Goal: Task Accomplishment & Management: Complete application form

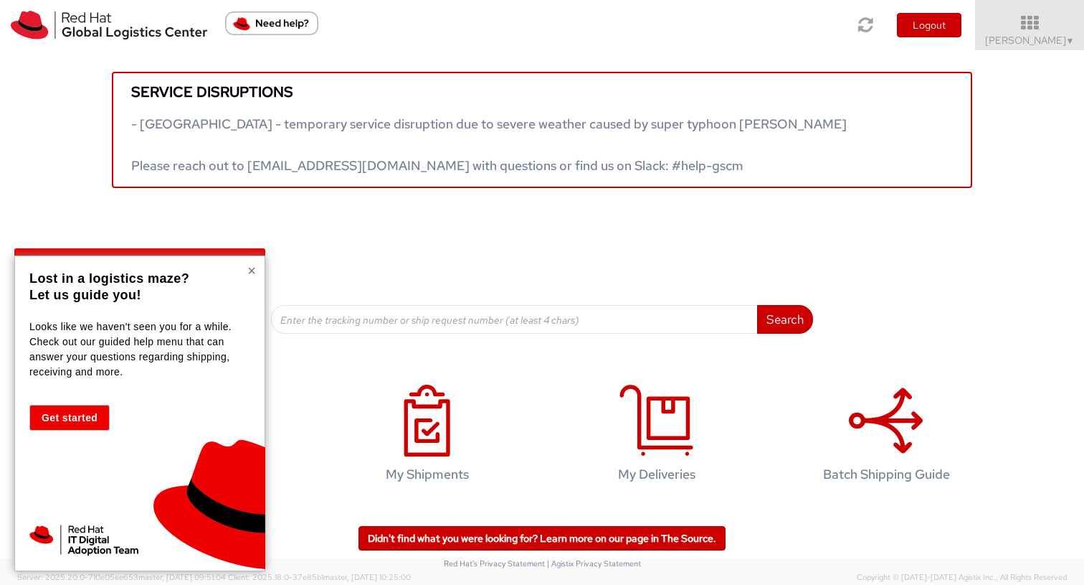
click at [255, 270] on button "×" at bounding box center [251, 270] width 9 height 14
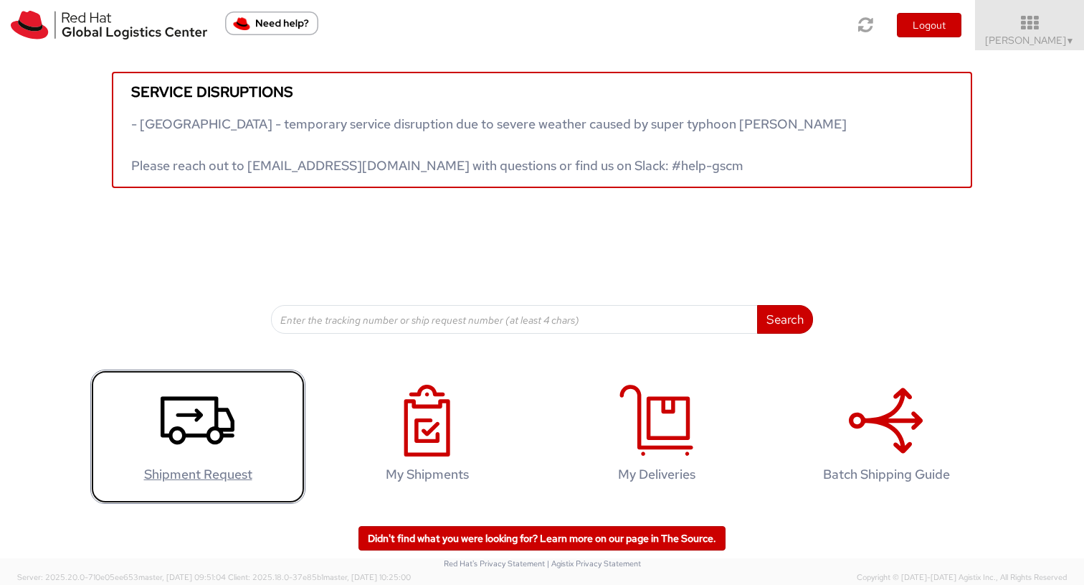
click at [212, 433] on icon at bounding box center [198, 420] width 74 height 72
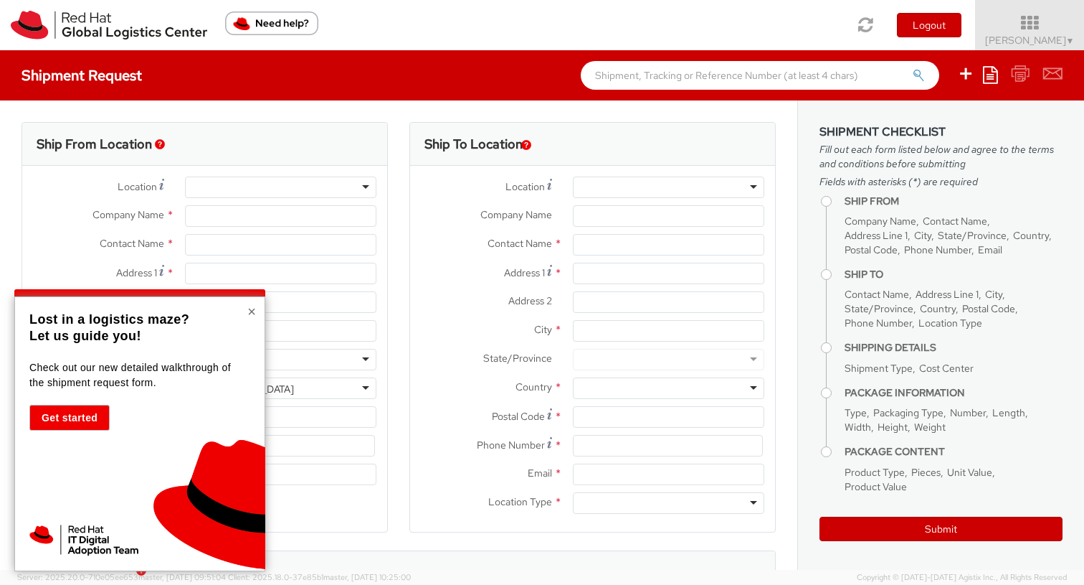
select select "358"
select select
click at [255, 313] on button "×" at bounding box center [251, 311] width 9 height 14
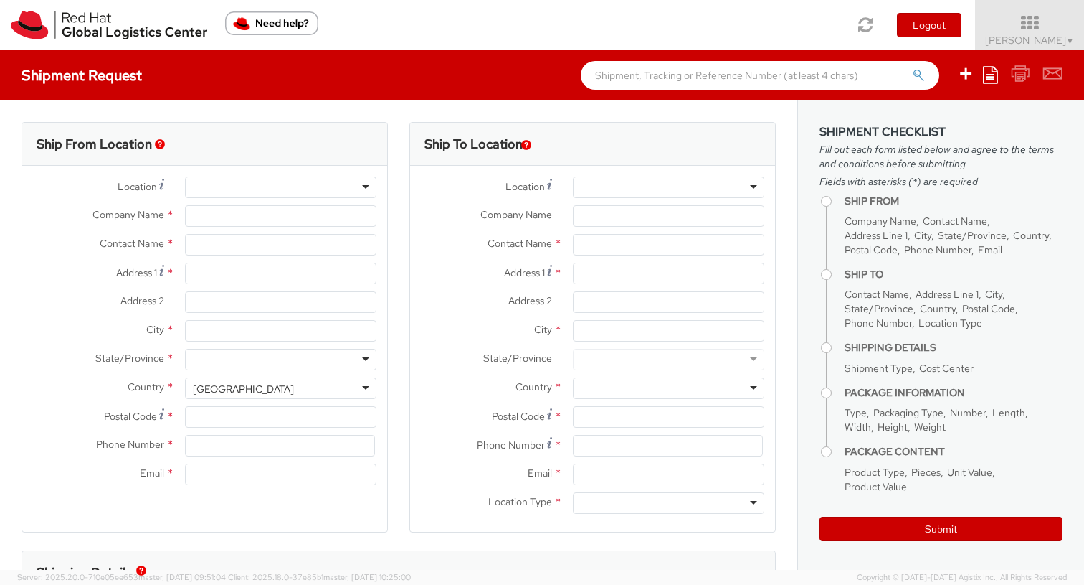
type input "Red Hat AB"
type input "[PERSON_NAME]"
type input "[GEOGRAPHIC_DATA]"
type input "[STREET_ADDRESS]"
type input "[GEOGRAPHIC_DATA]"
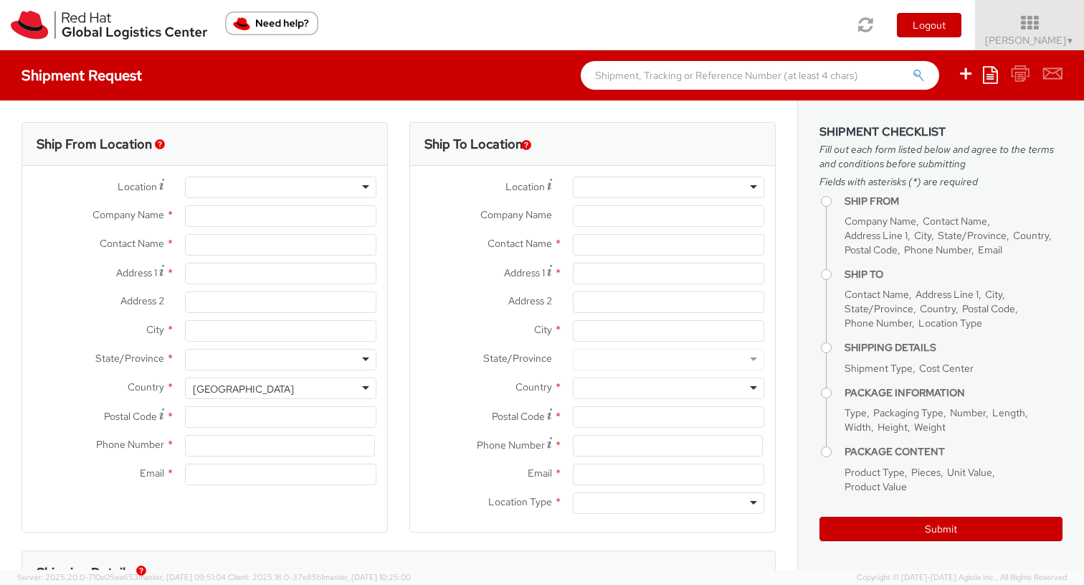
type input "164 51"
type input "46 8 50 57 56 00"
type input "[EMAIL_ADDRESS][DOMAIN_NAME]"
select select "CM"
select select "KGS"
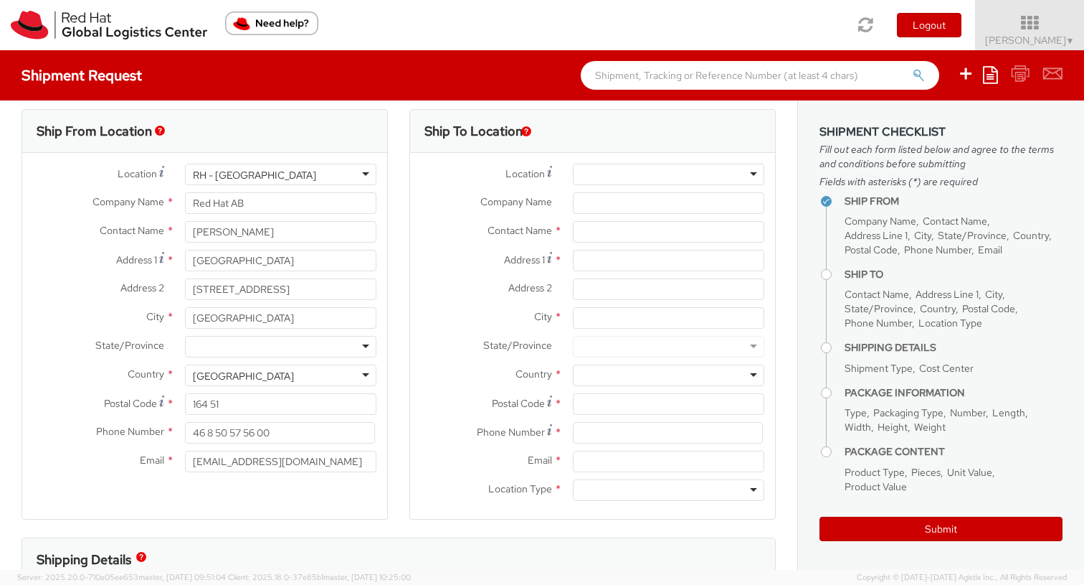
scroll to position [13, 0]
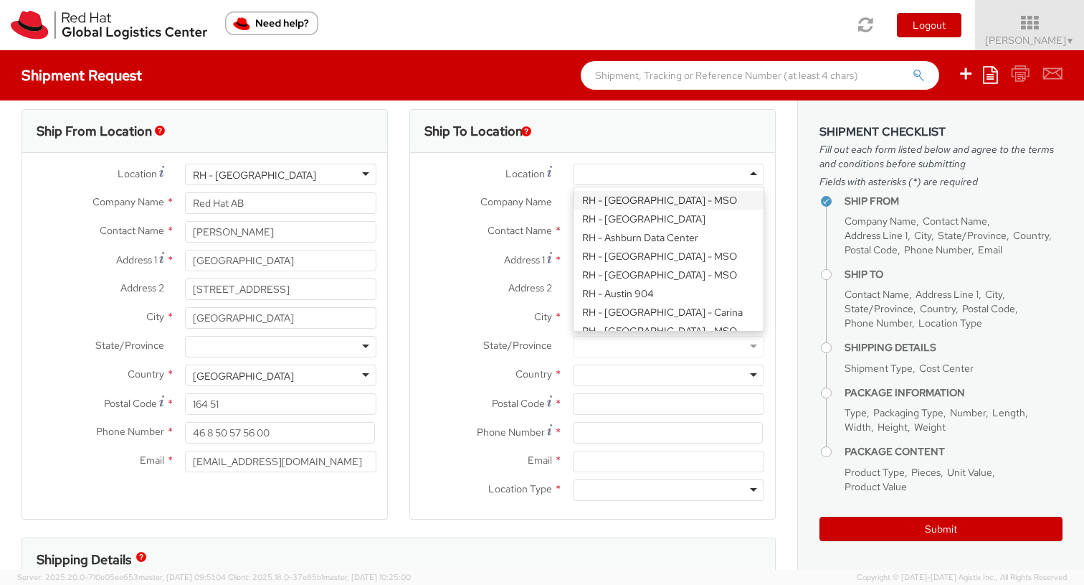
click at [700, 179] on div at bounding box center [669, 175] width 192 height 22
type input "brn"
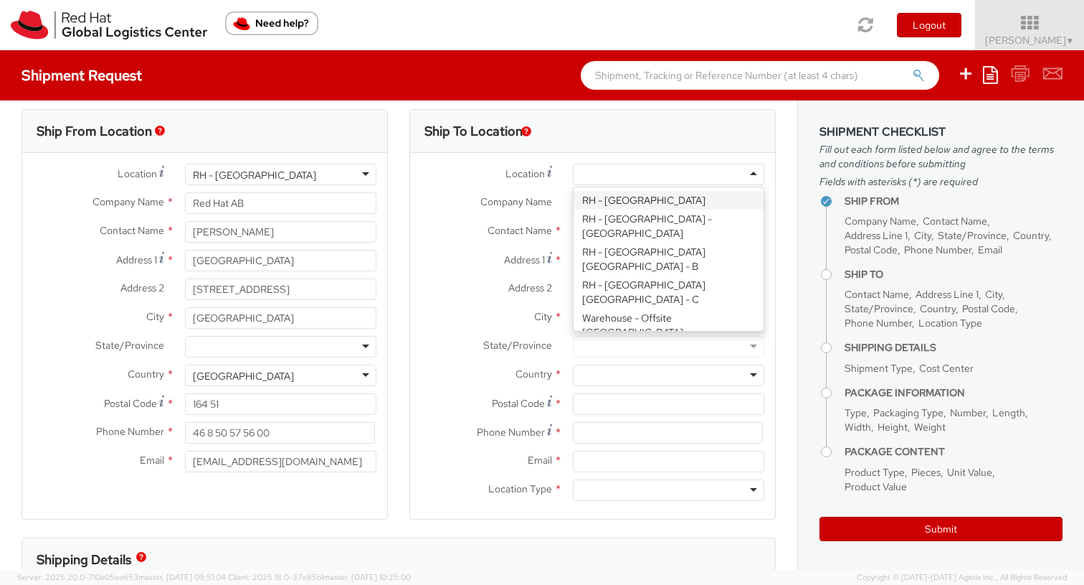
type input "itself s.r.o"
type input "Palavske Namesti 4343/11"
type input "c/o Red Hat Czech s.r.o."
type input "[GEOGRAPHIC_DATA]"
type input "62800"
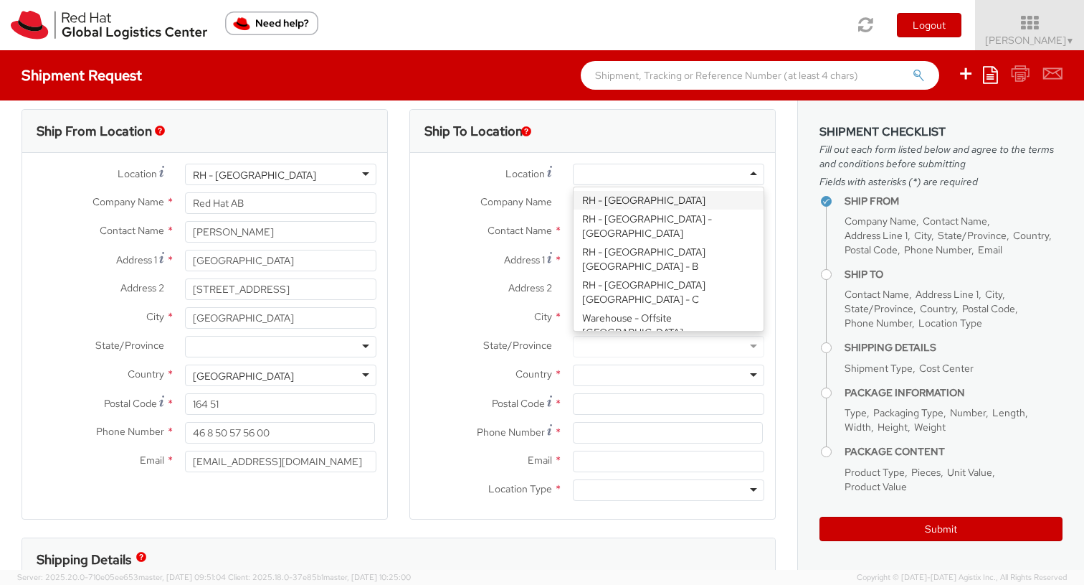
type input "420 533 383 385"
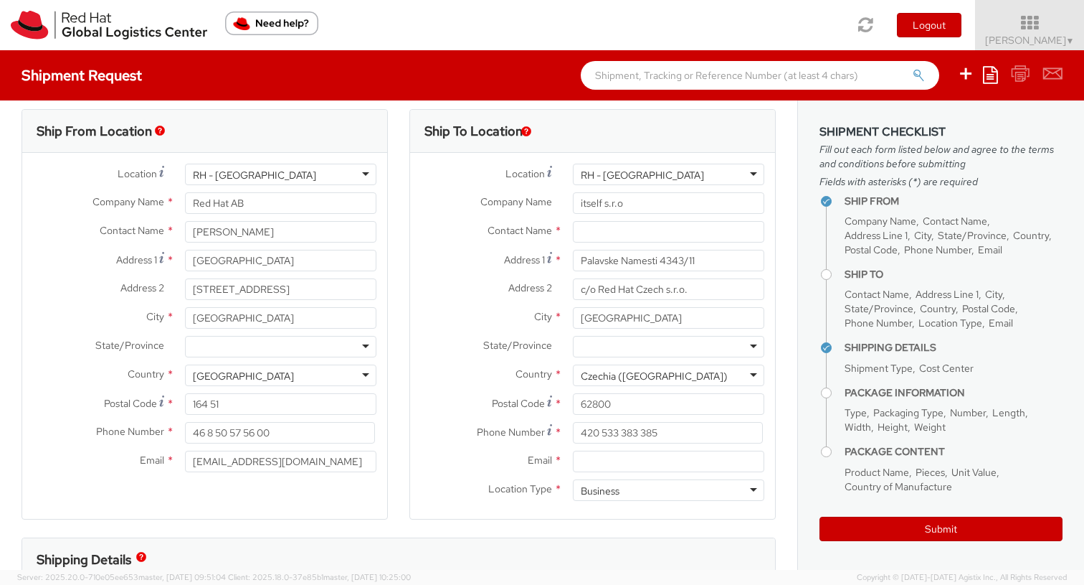
click at [740, 179] on div "RH - [GEOGRAPHIC_DATA]" at bounding box center [669, 175] width 192 height 22
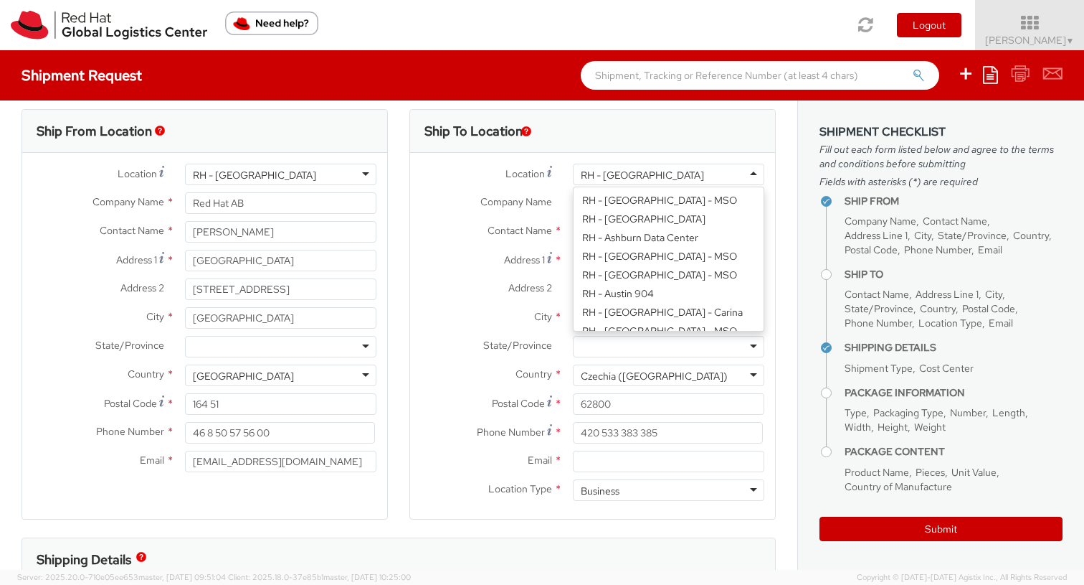
type input "Red Hat Czech s.r.o."
type input "Purkynova 647/111"
type input "621 00"
type input "420 532 294 555"
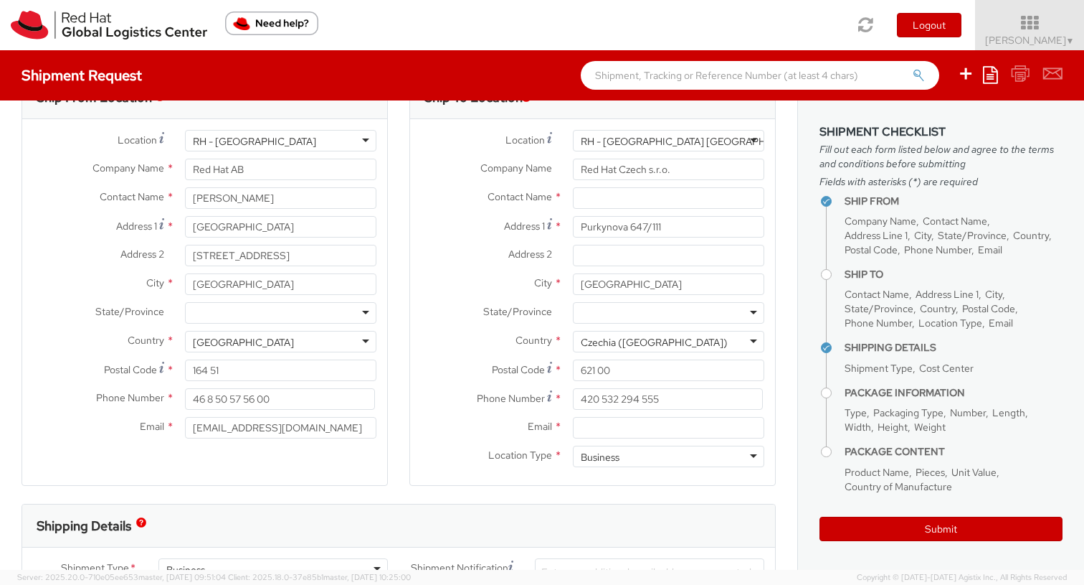
scroll to position [50, 0]
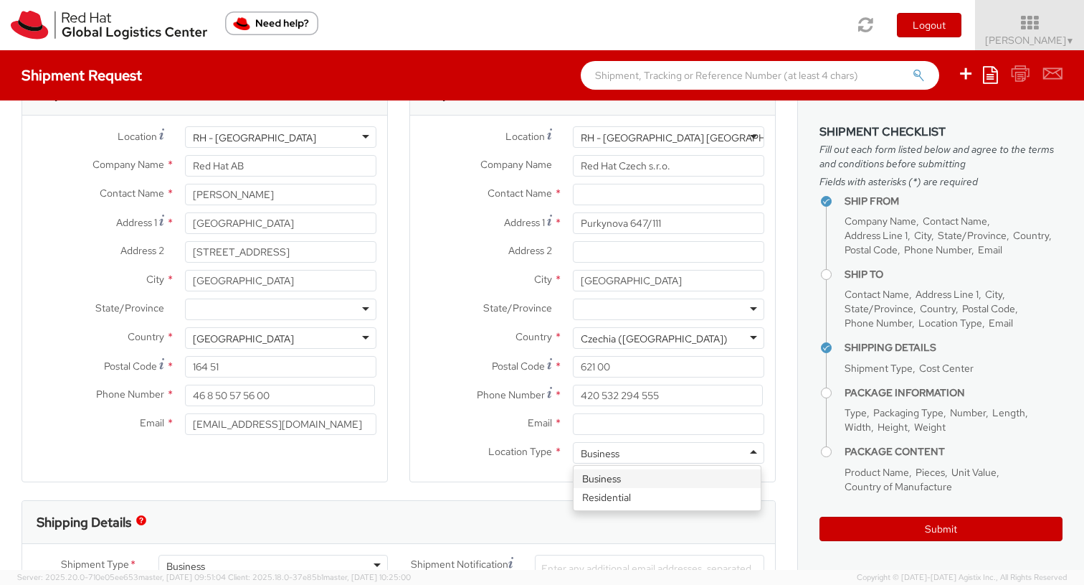
click at [611, 454] on div "Business" at bounding box center [600, 453] width 39 height 14
click at [503, 383] on div "Postal Code * 621 00" at bounding box center [592, 370] width 365 height 29
click at [625, 203] on input "text" at bounding box center [669, 195] width 192 height 22
paste input "Attn: Red Hat IT - Endpoint Systems"
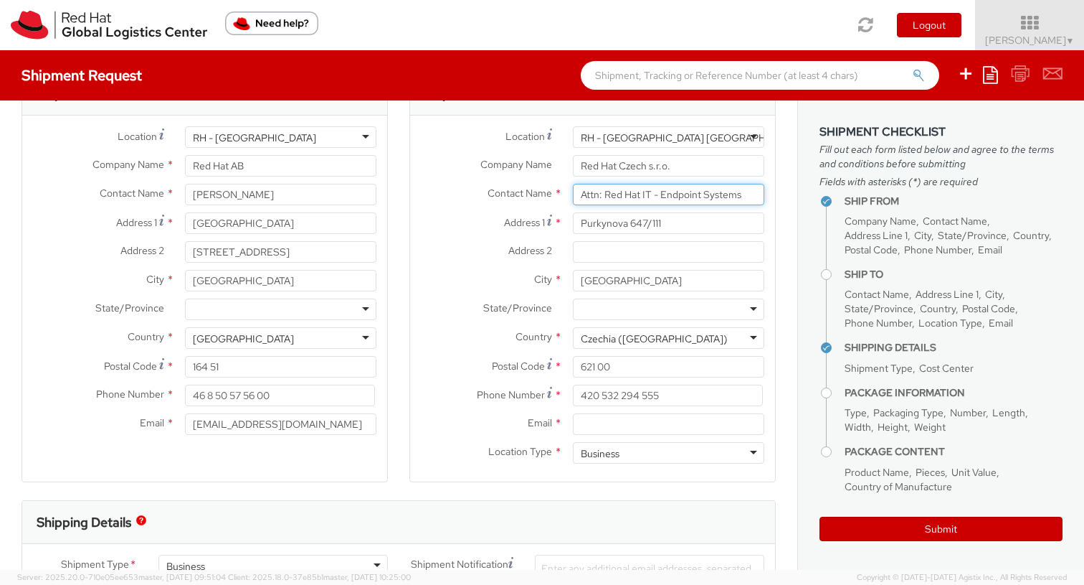
type input "Attn: Red Hat IT - Endpoint Systems"
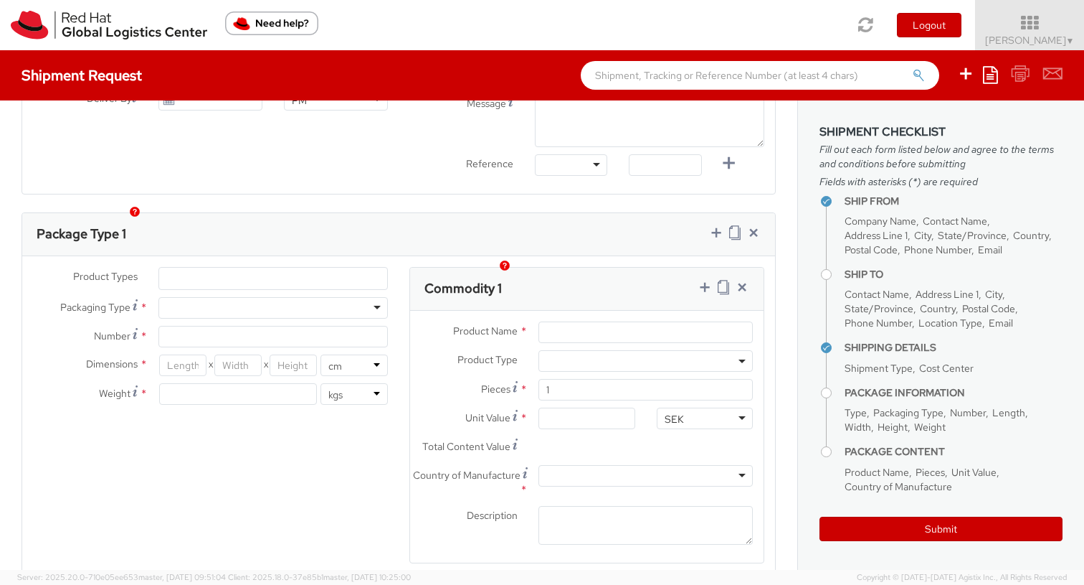
scroll to position [625, 0]
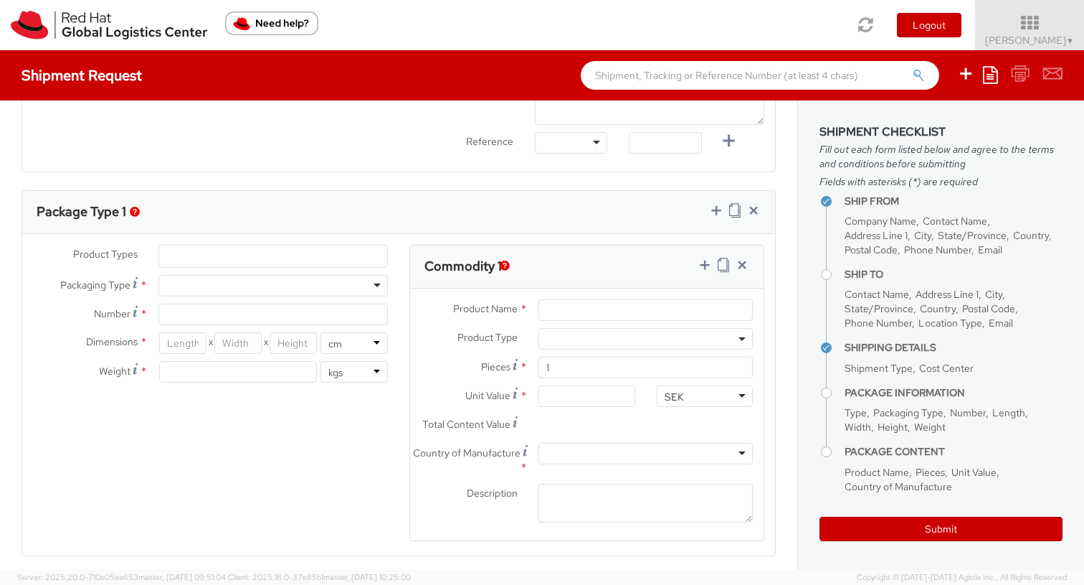
click at [316, 264] on ul at bounding box center [273, 256] width 228 height 22
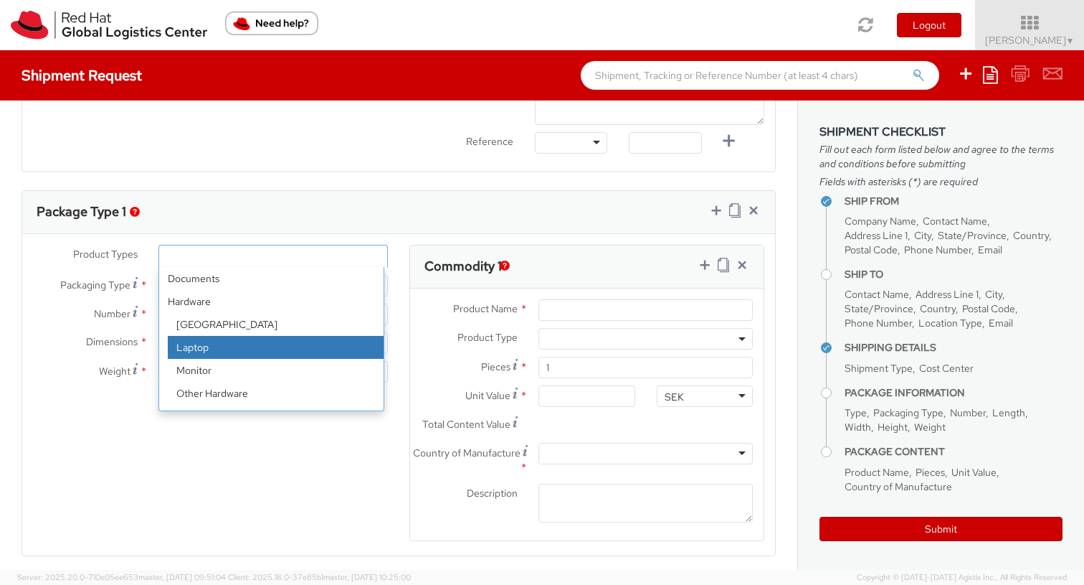
select select "LAPTOP"
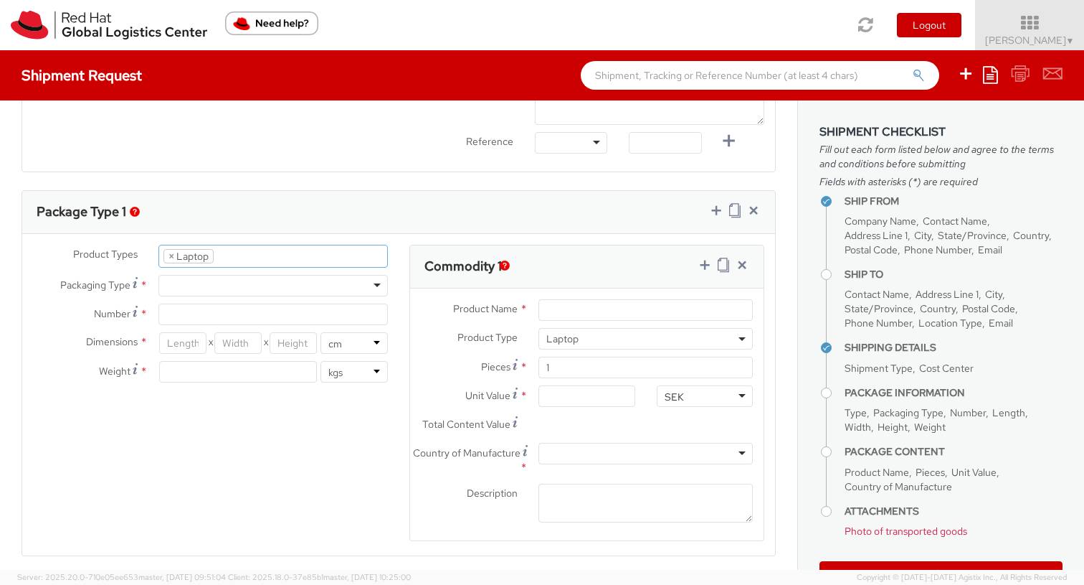
scroll to position [43, 0]
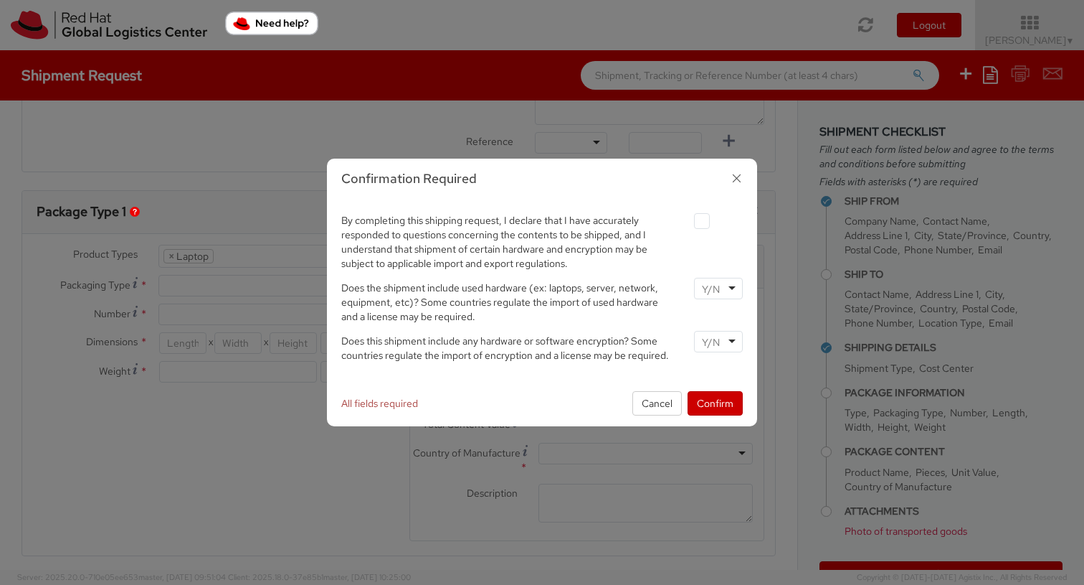
click at [699, 219] on label at bounding box center [702, 221] width 16 height 16
click at [690, 219] on input "checkbox" at bounding box center [685, 221] width 9 height 9
checkbox input "true"
click at [711, 290] on input "select-one" at bounding box center [712, 289] width 21 height 14
click at [716, 339] on input "select-one" at bounding box center [712, 342] width 21 height 14
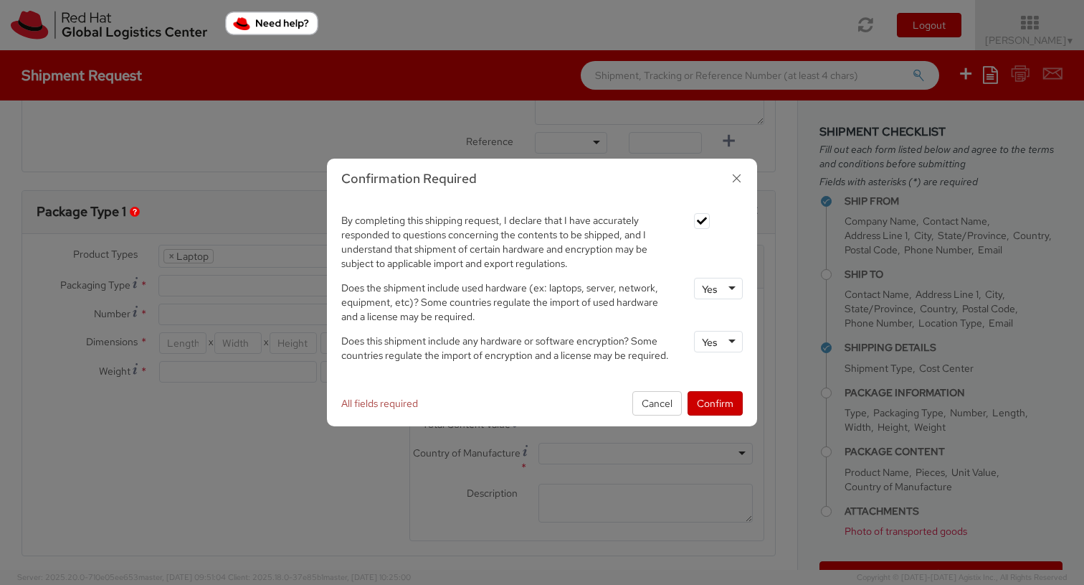
click at [711, 345] on div "Yes" at bounding box center [710, 342] width 16 height 14
click at [711, 394] on button "Confirm" at bounding box center [715, 403] width 55 height 24
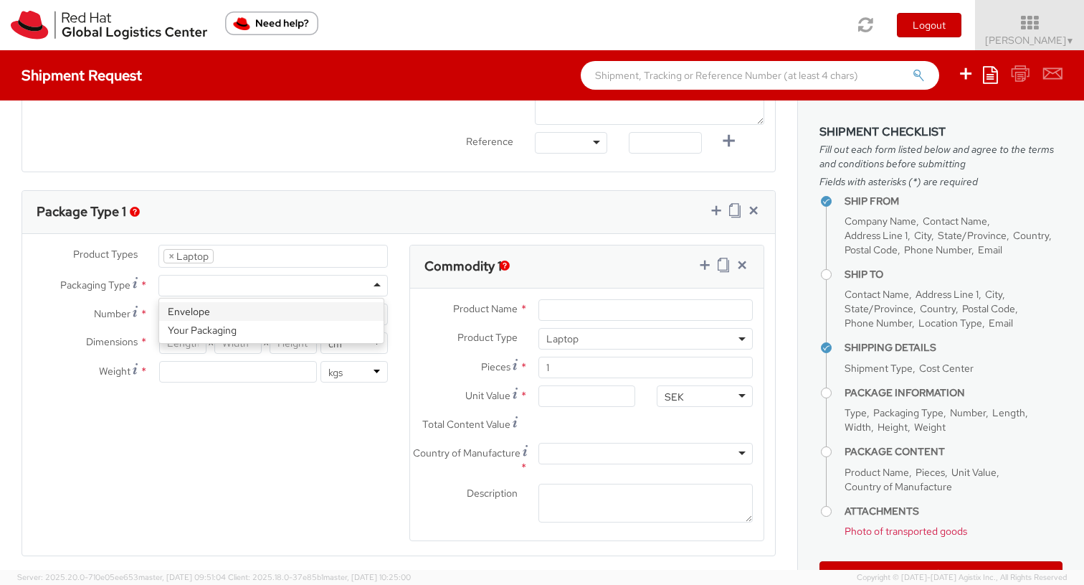
click at [375, 288] on div at bounding box center [274, 286] width 230 height 22
type input "1"
type input "24.13"
type input "31.75"
type input "0.64"
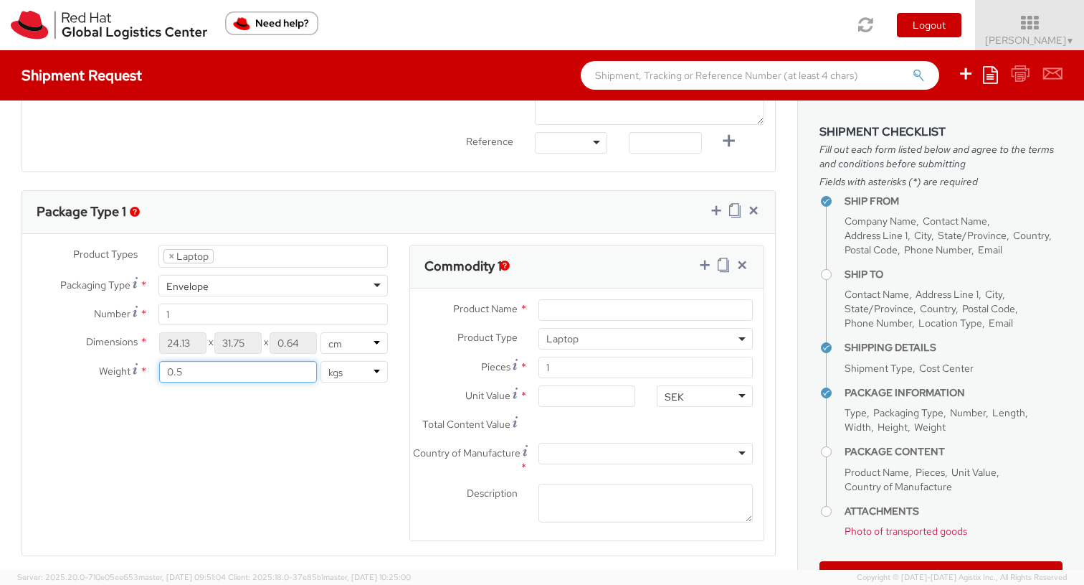
click at [303, 372] on input "0.5" at bounding box center [238, 372] width 158 height 22
drag, startPoint x: 258, startPoint y: 373, endPoint x: 148, endPoint y: 356, distance: 111.7
click at [138, 368] on div "Weight * 0.5 lbs kgs" at bounding box center [210, 372] width 377 height 22
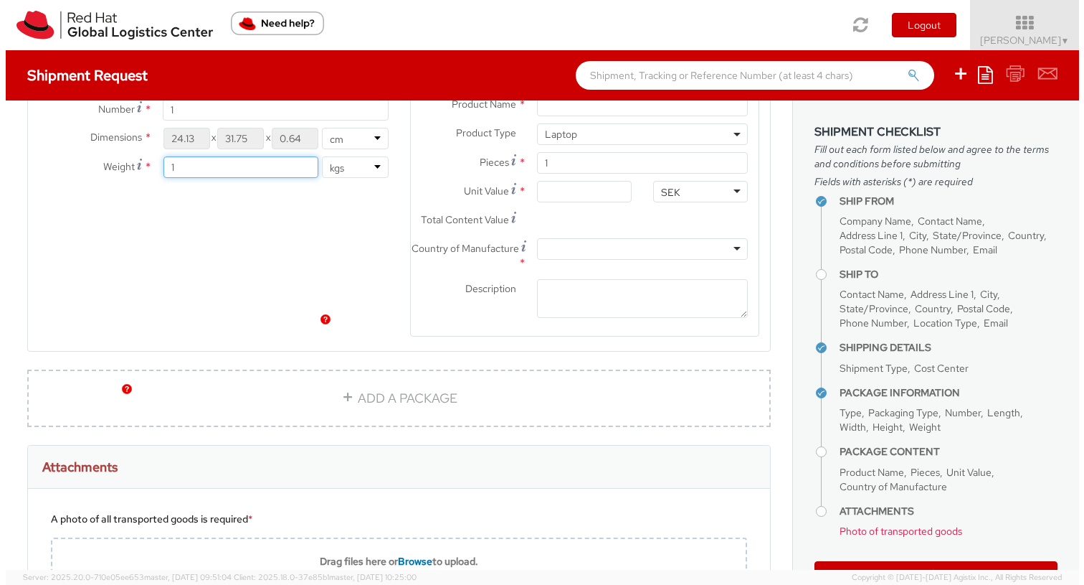
scroll to position [610, 0]
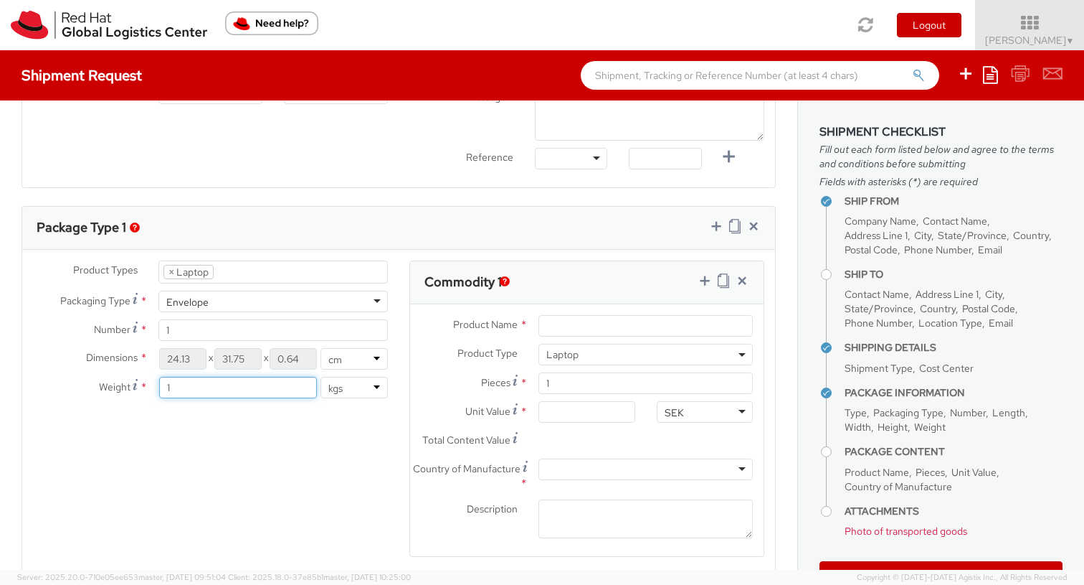
type input "1"
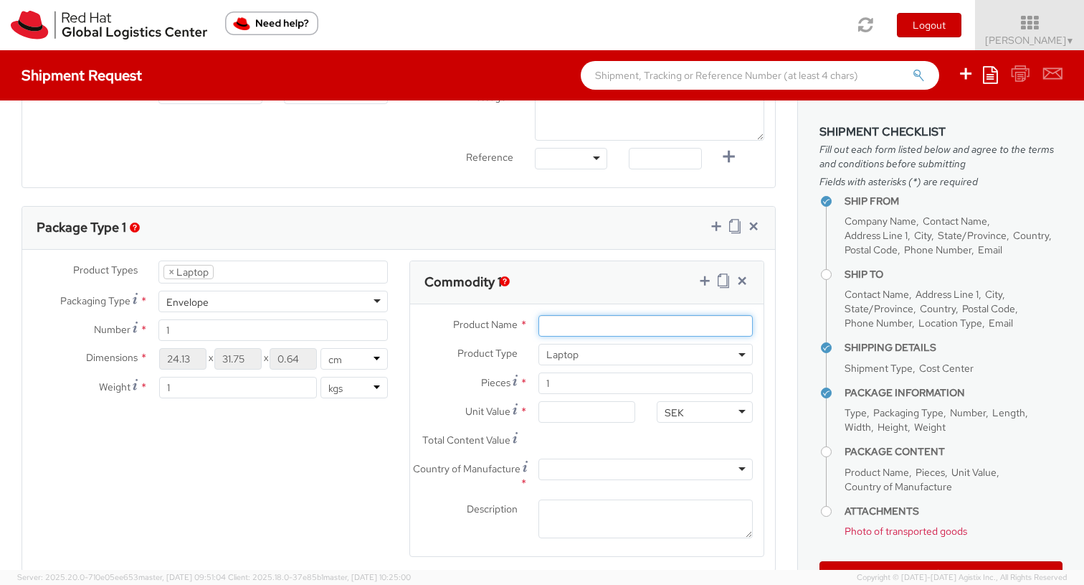
click at [603, 329] on input "Product Name *" at bounding box center [646, 326] width 214 height 22
type input "MacBook Pro"
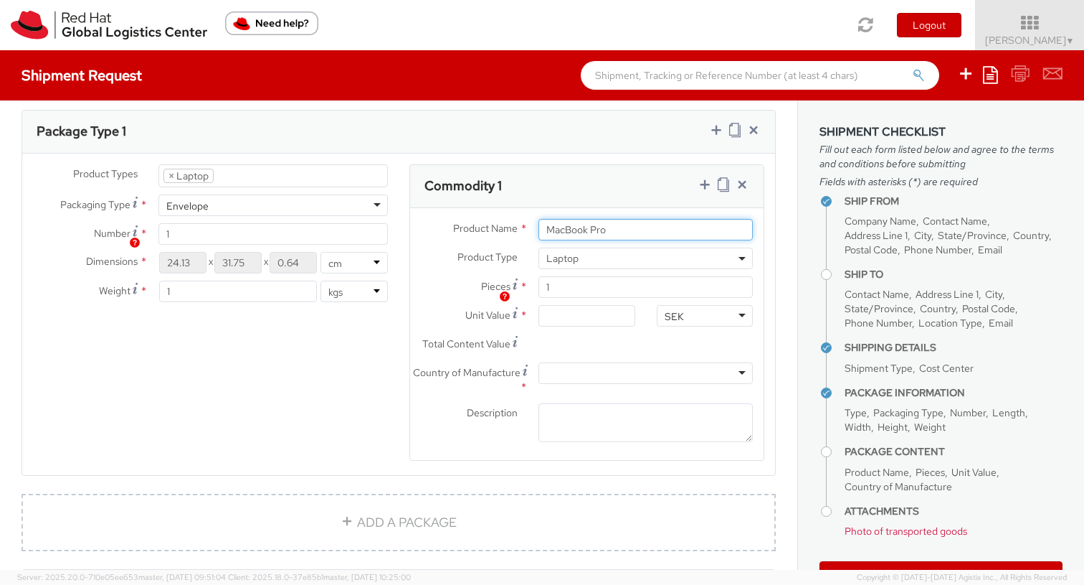
scroll to position [737, 0]
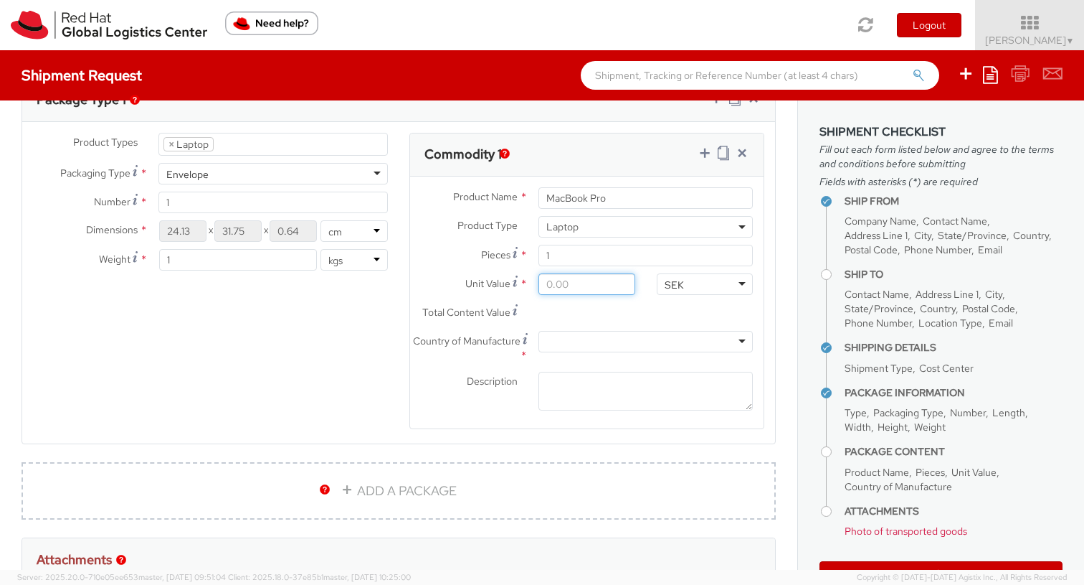
click at [608, 290] on input "Unit Value *" at bounding box center [587, 284] width 96 height 22
type input "1.00"
type input "10.00"
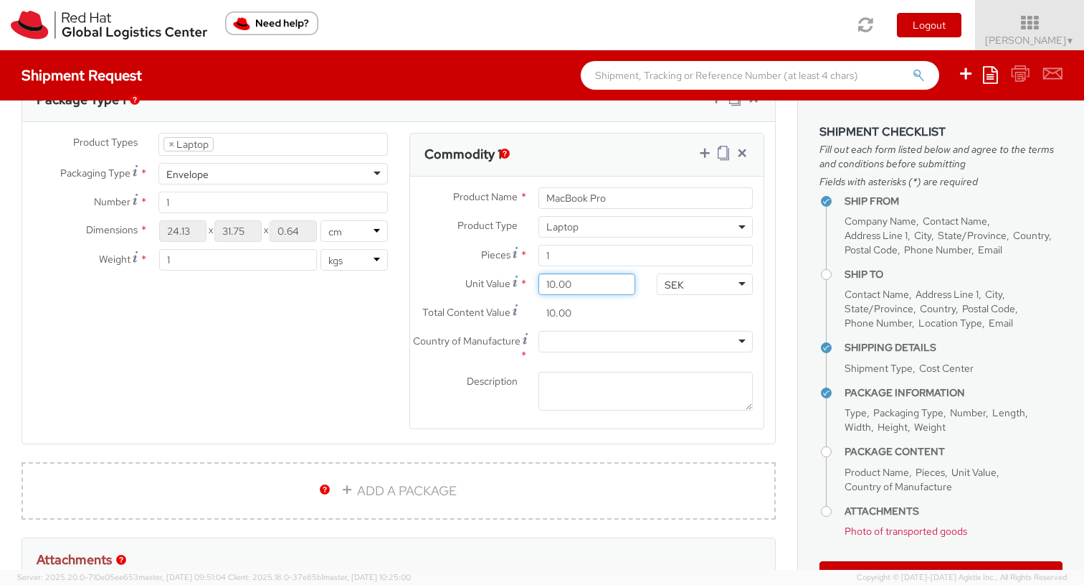
type input "100.00"
type input "1,000.00"
type input "10,000.00"
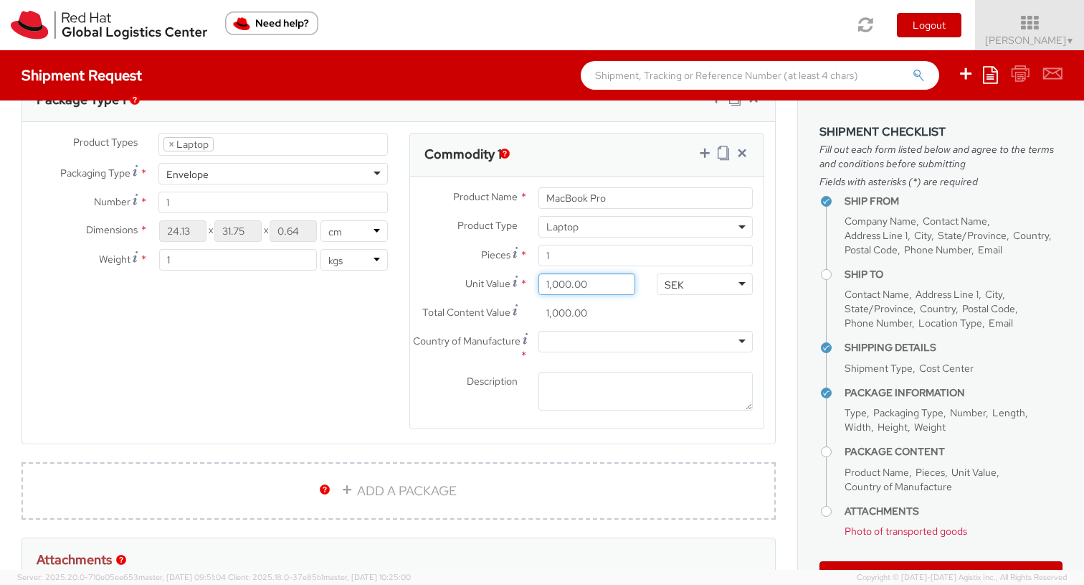
type input "10,000.00"
click at [632, 349] on div at bounding box center [646, 342] width 214 height 22
drag, startPoint x: 562, startPoint y: 341, endPoint x: 511, endPoint y: 352, distance: 51.3
click at [511, 352] on div "Country of Manufacture * [GEOGRAPHIC_DATA] [GEOGRAPHIC_DATA] [GEOGRAPHIC_DATA] …" at bounding box center [587, 348] width 354 height 34
drag, startPoint x: 552, startPoint y: 342, endPoint x: 537, endPoint y: 342, distance: 15.8
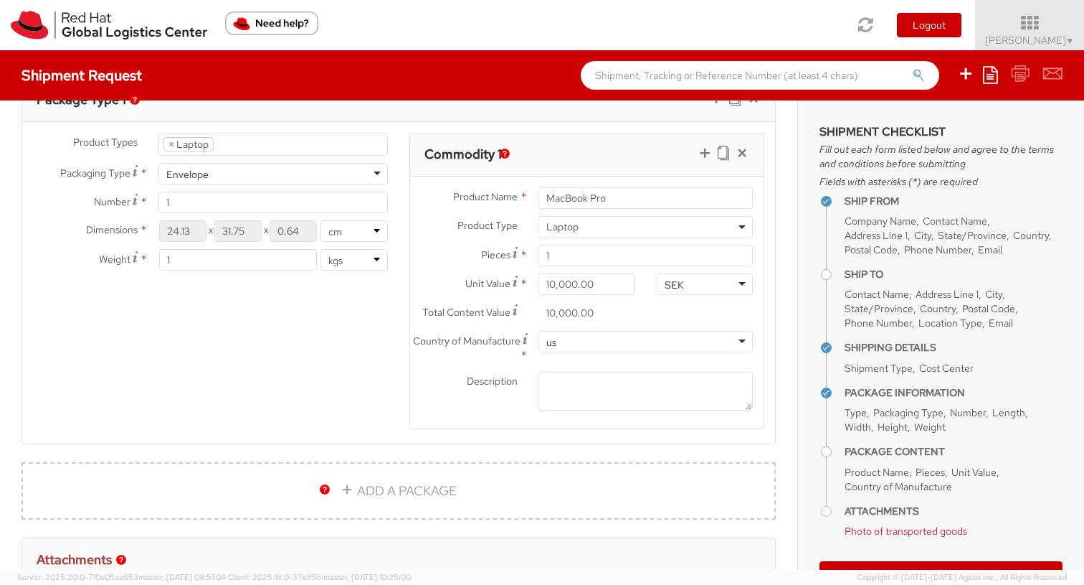
click at [539, 342] on div at bounding box center [646, 342] width 214 height 22
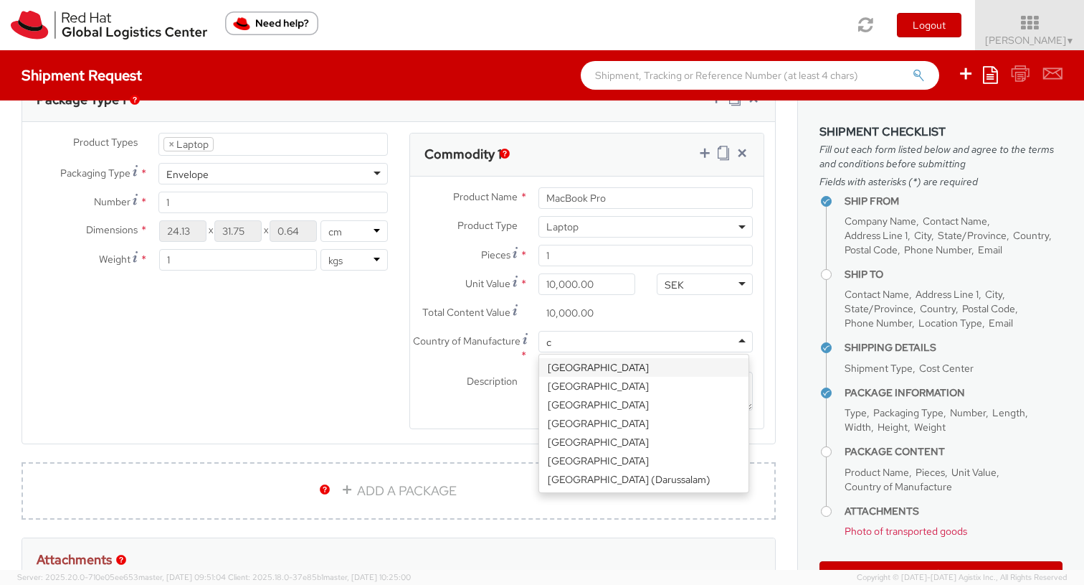
type input "ch"
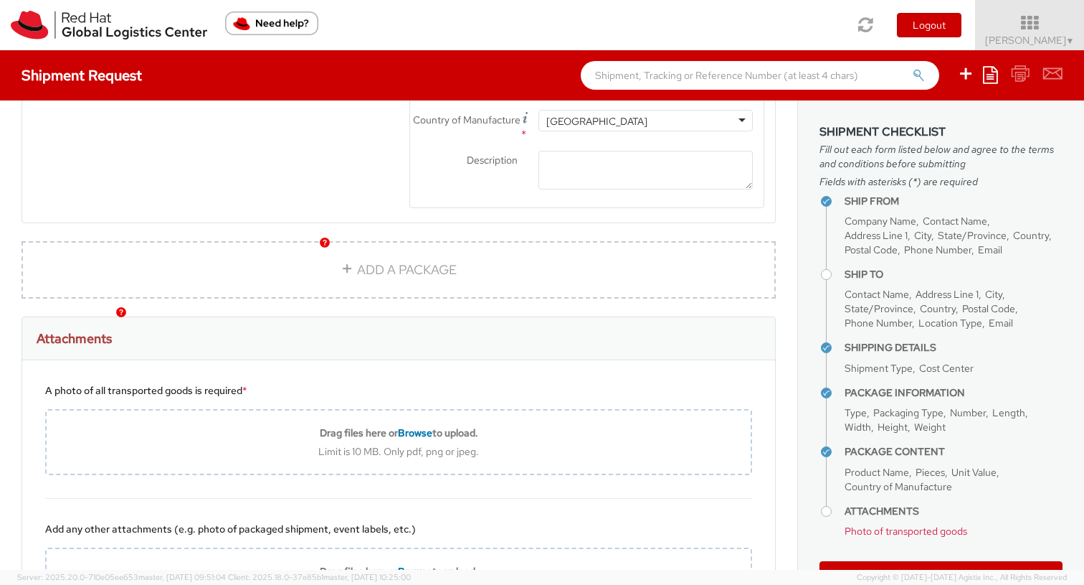
scroll to position [985, 0]
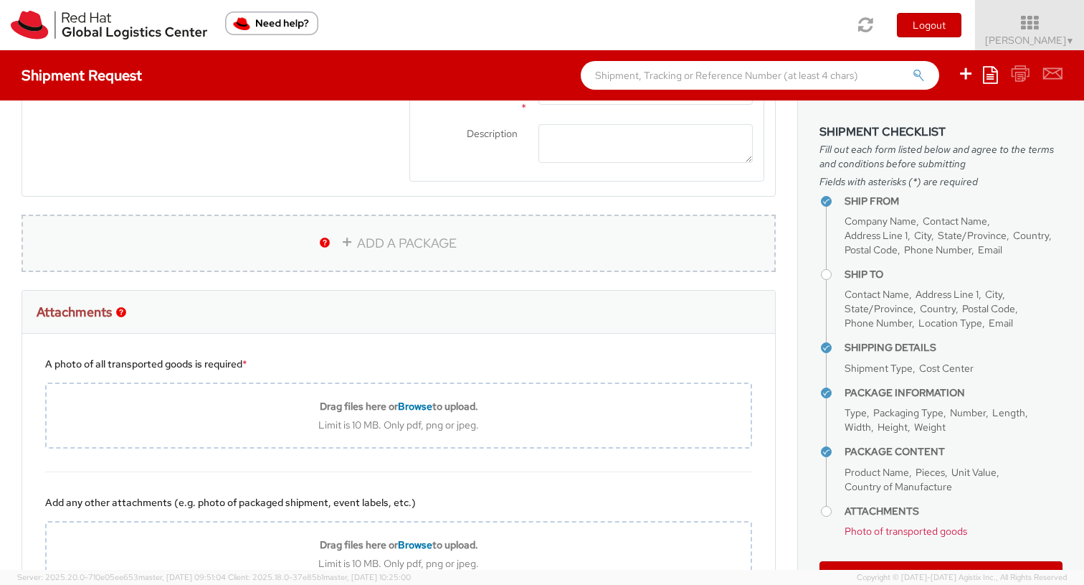
click at [371, 247] on link "ADD A PACKAGE" at bounding box center [399, 242] width 755 height 57
select select
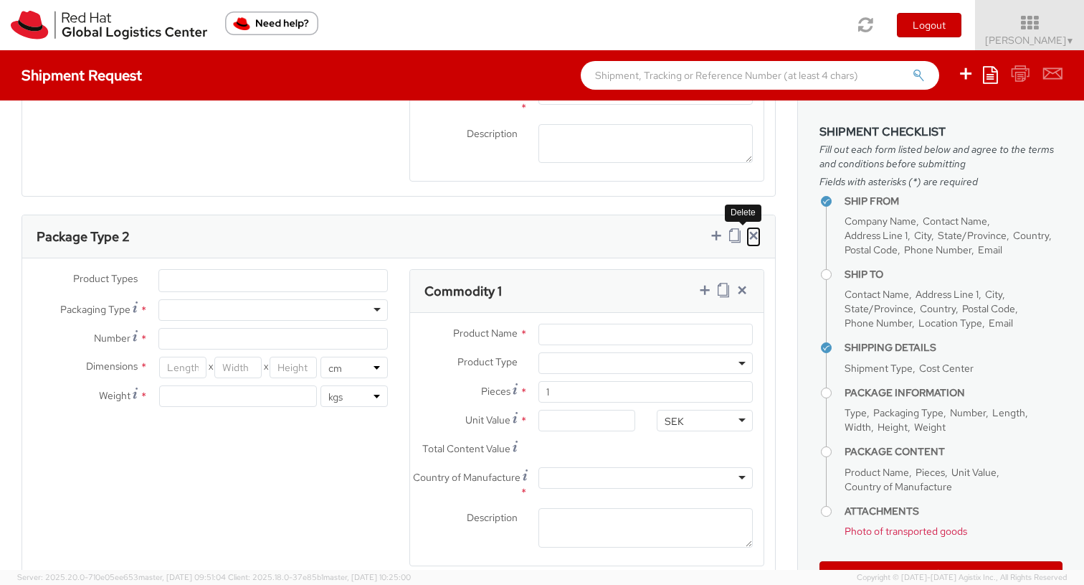
click at [747, 237] on icon at bounding box center [754, 235] width 14 height 14
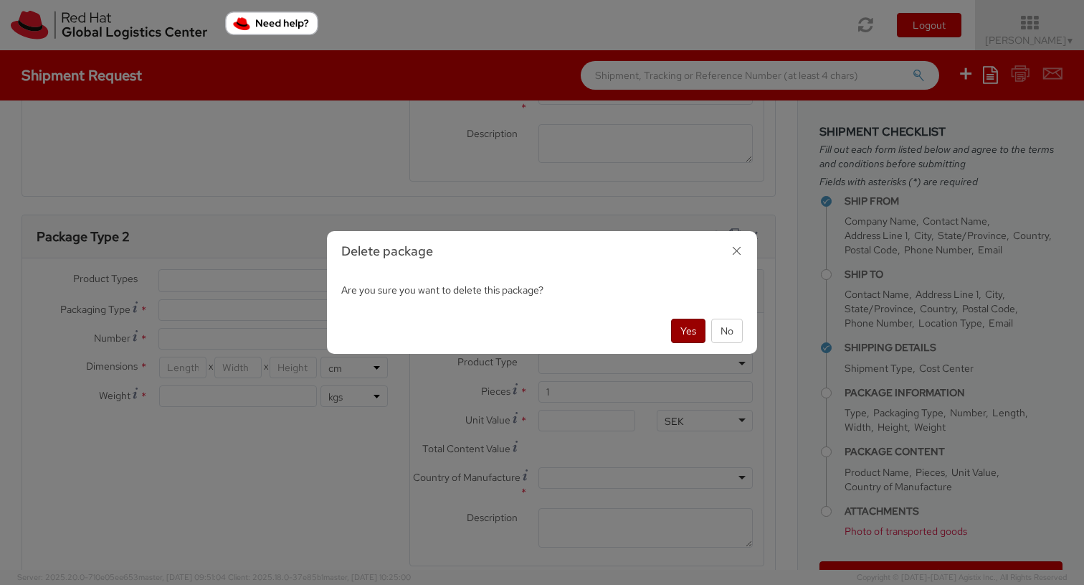
click at [689, 336] on button "Yes" at bounding box center [688, 330] width 34 height 24
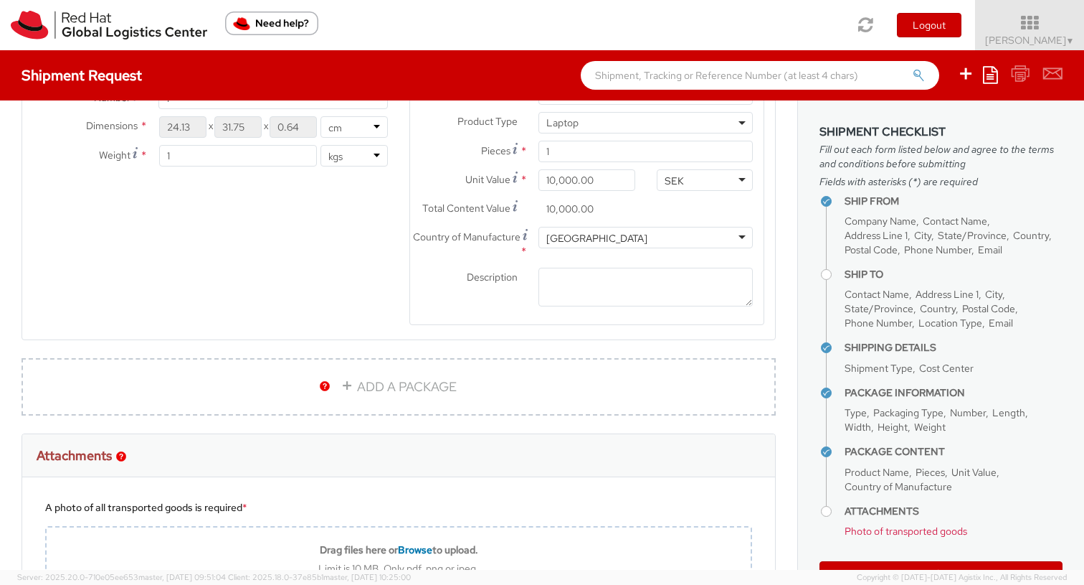
scroll to position [646, 0]
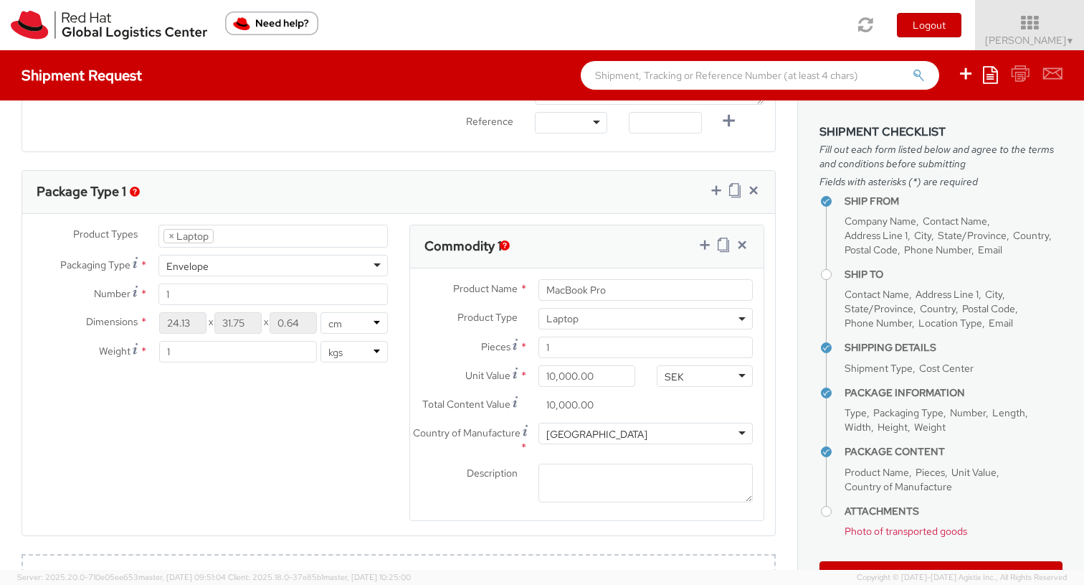
click at [370, 269] on div "Envelope" at bounding box center [274, 266] width 230 height 22
click at [340, 286] on div "Product Types * Documents Docking Station Laptop Monitor Other Hardware Server …" at bounding box center [210, 301] width 377 height 152
drag, startPoint x: 175, startPoint y: 350, endPoint x: 131, endPoint y: 342, distance: 45.2
click at [131, 343] on div "Weight * 1 lbs kgs" at bounding box center [210, 352] width 377 height 22
click at [252, 466] on div "Product Types * Documents Docking Station Laptop Monitor Other Hardware Server …" at bounding box center [398, 382] width 753 height 315
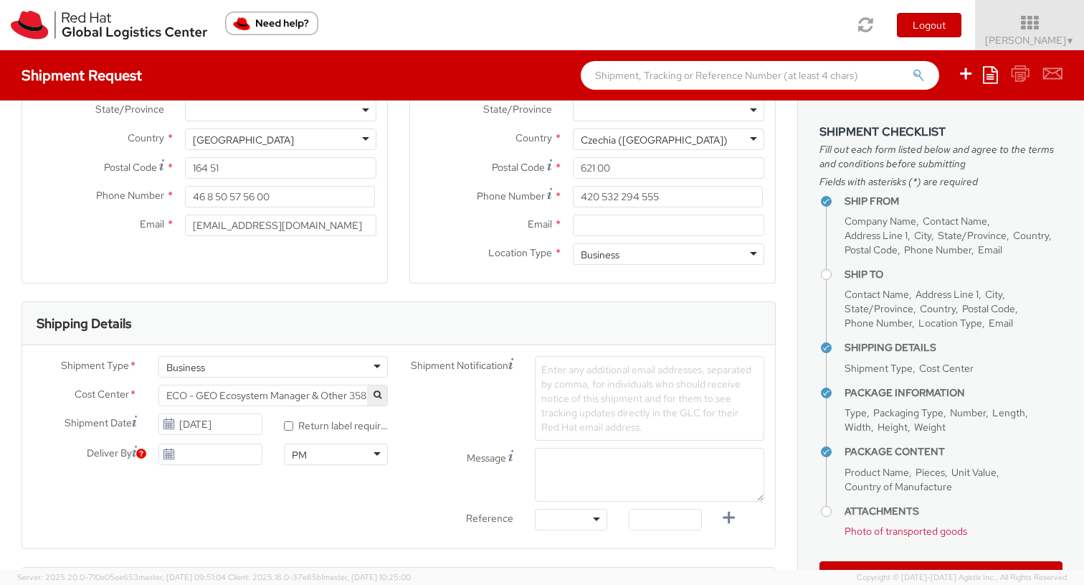
scroll to position [371, 0]
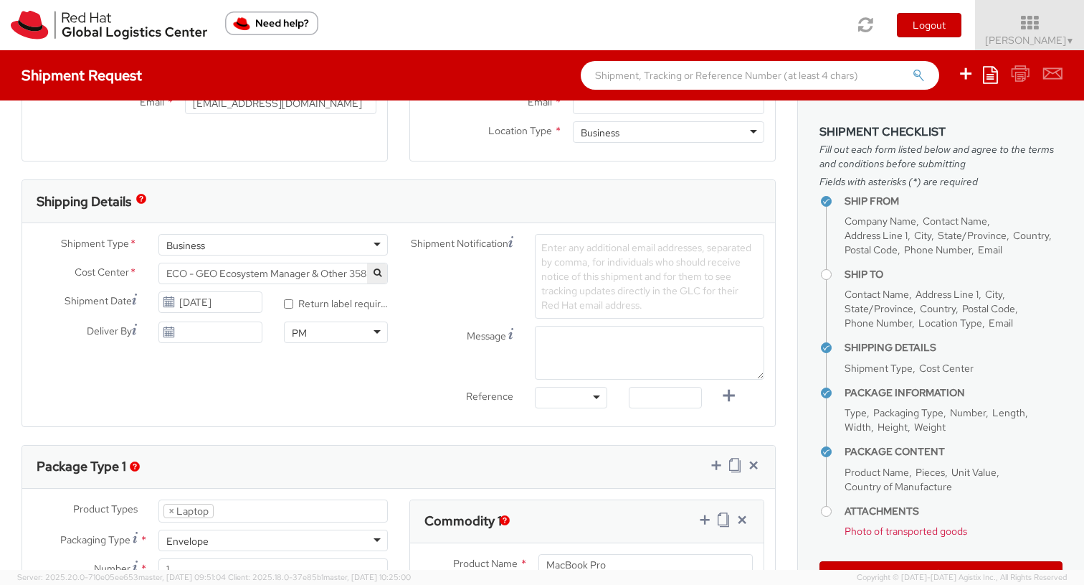
click at [587, 278] on span "Enter any additional email addresses, separated by comma, for individuals who s…" at bounding box center [647, 276] width 210 height 70
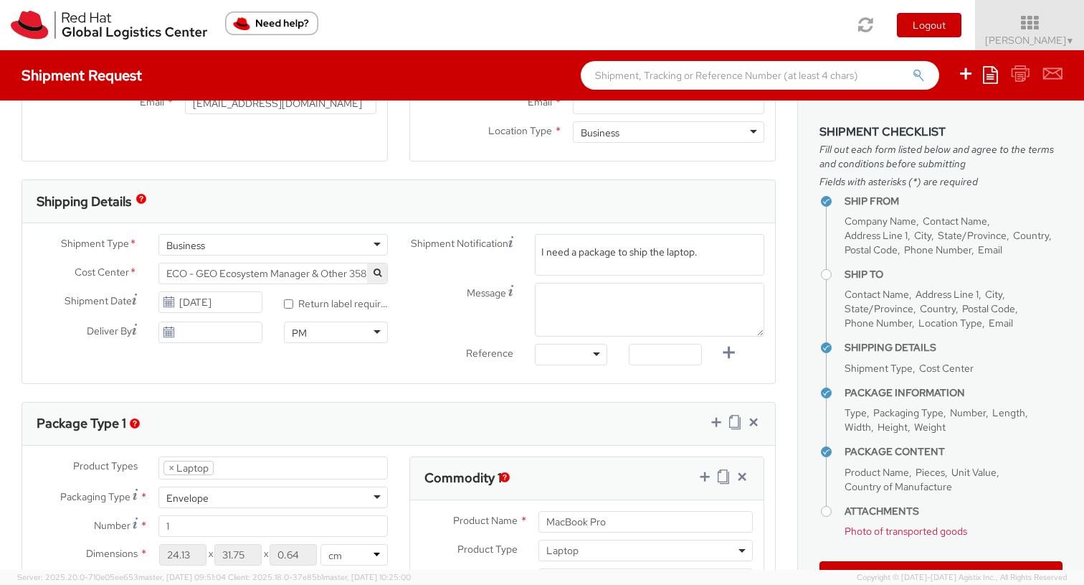
type input "I need a package to ship the laptop."
drag, startPoint x: 721, startPoint y: 250, endPoint x: 558, endPoint y: 254, distance: 162.9
click at [558, 254] on span "Enter any additional email addresses, separated by comma, for individuals who s…" at bounding box center [650, 279] width 217 height 72
type input "I"
type input "Package"
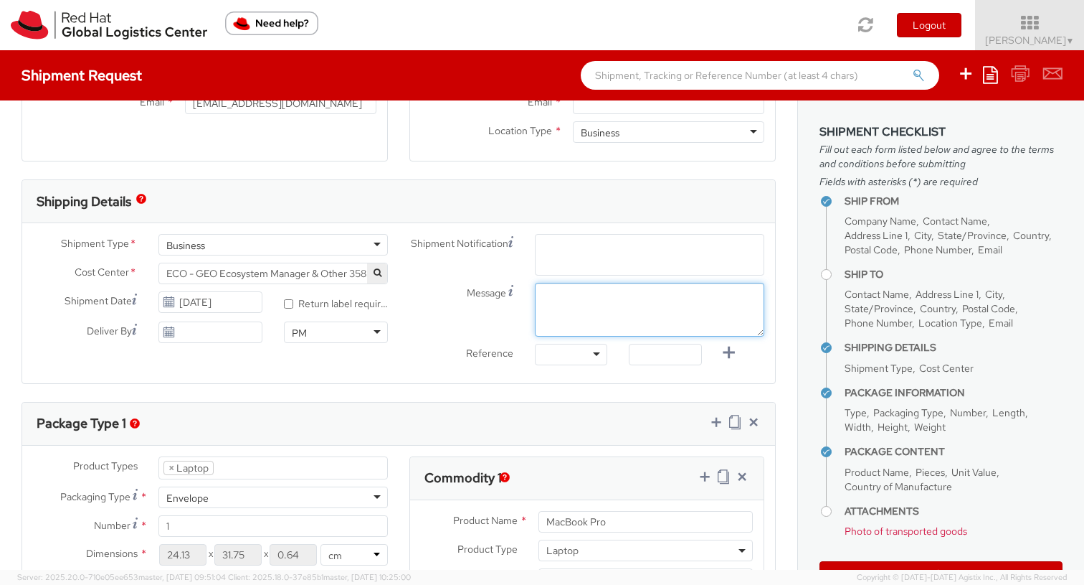
click at [546, 309] on textarea "Message" at bounding box center [650, 310] width 230 height 54
click at [580, 245] on span "Enter any additional email addresses, separated by comma, for individuals who s…" at bounding box center [650, 279] width 217 height 72
click at [572, 298] on div "Shipment Notification Enter any additional email addresses, separated by comma,…" at bounding box center [587, 303] width 377 height 138
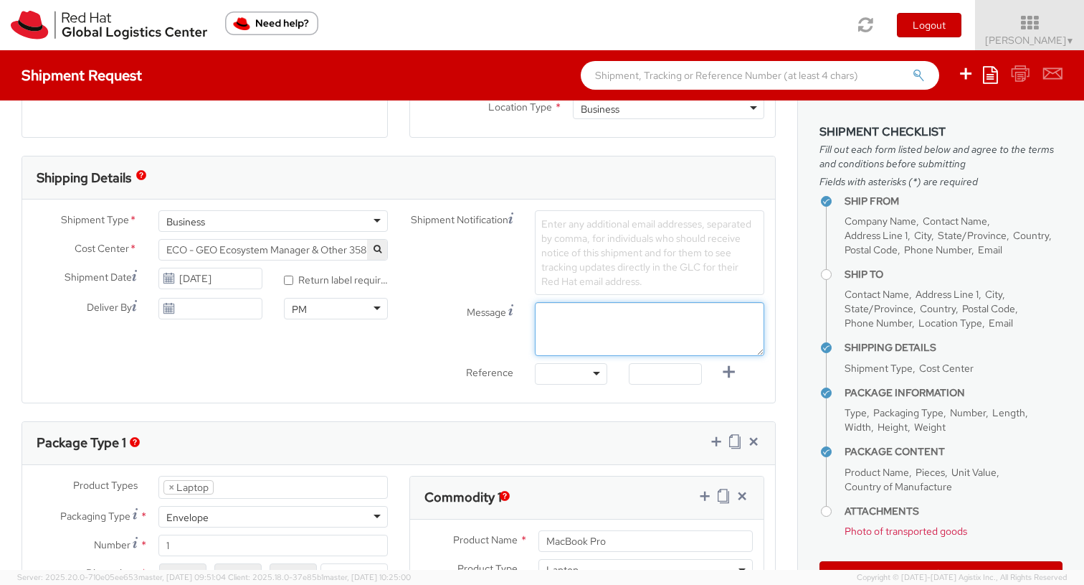
scroll to position [396, 0]
click at [375, 221] on div "Business" at bounding box center [274, 220] width 230 height 22
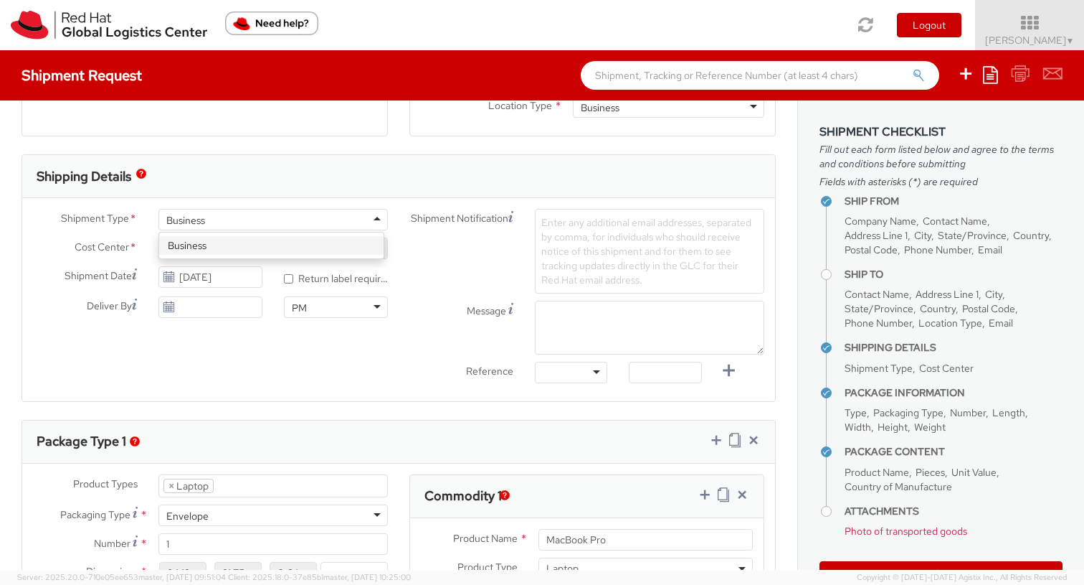
click at [294, 393] on div "Shipment Type * Business Business Business Cost Center * ECO - GEO Ecosystem Ma…" at bounding box center [398, 299] width 753 height 203
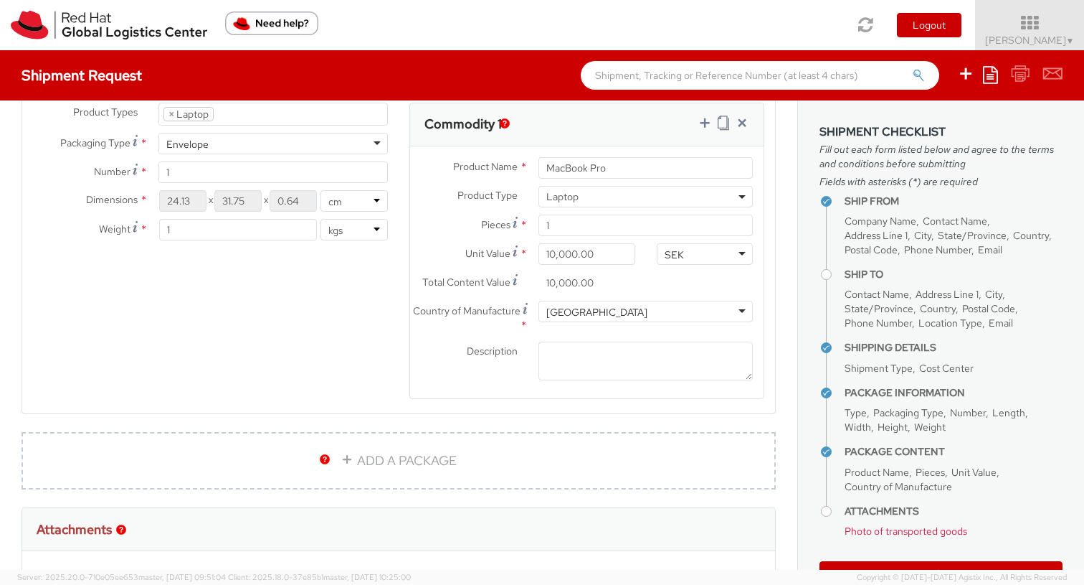
scroll to position [902, 0]
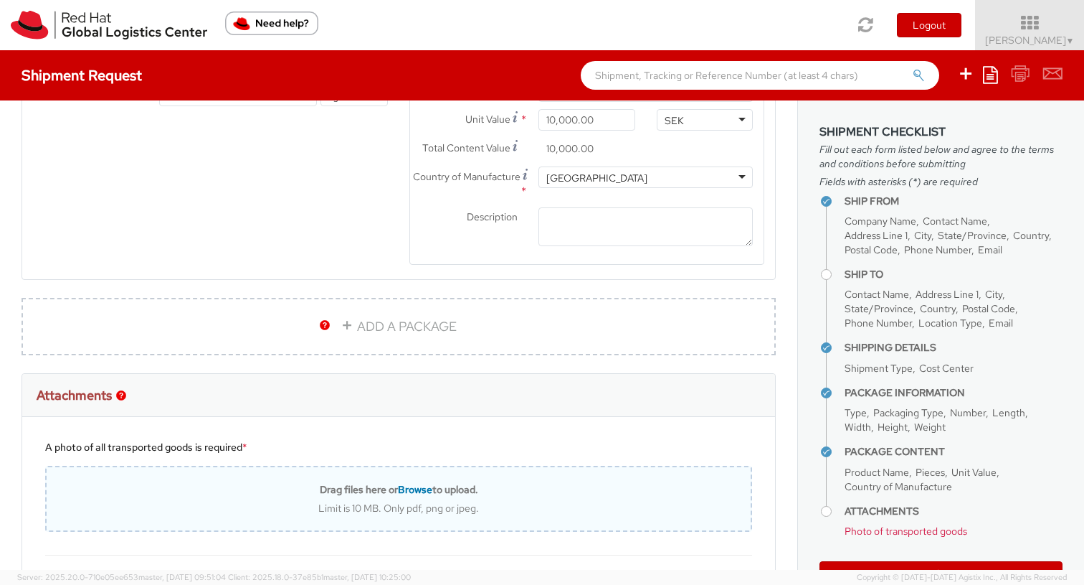
click at [407, 491] on span "Browse" at bounding box center [415, 489] width 34 height 13
type input "C:\fakepath\Old MB laptop.jpg"
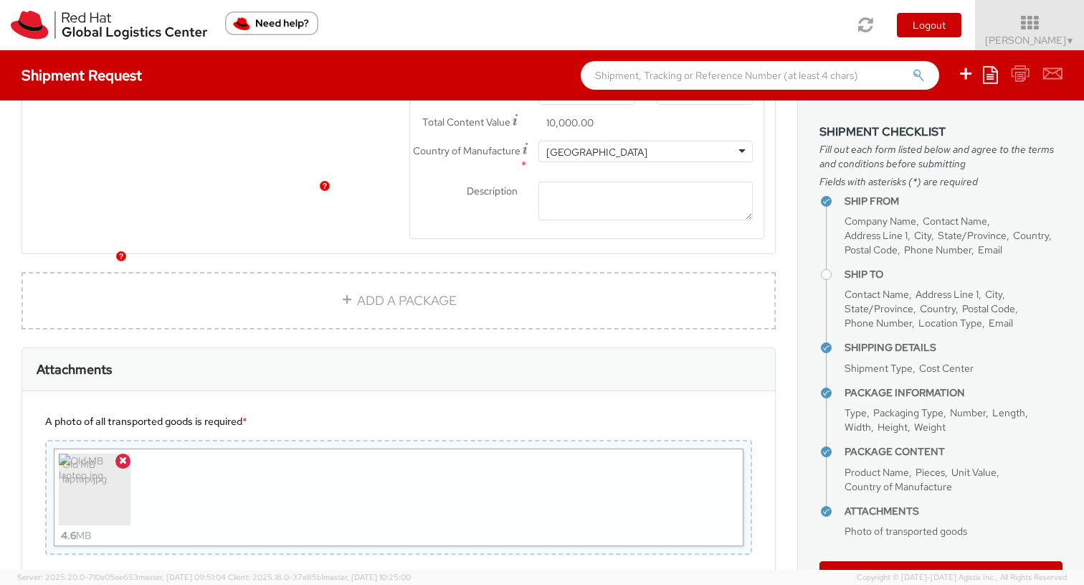
scroll to position [1150, 0]
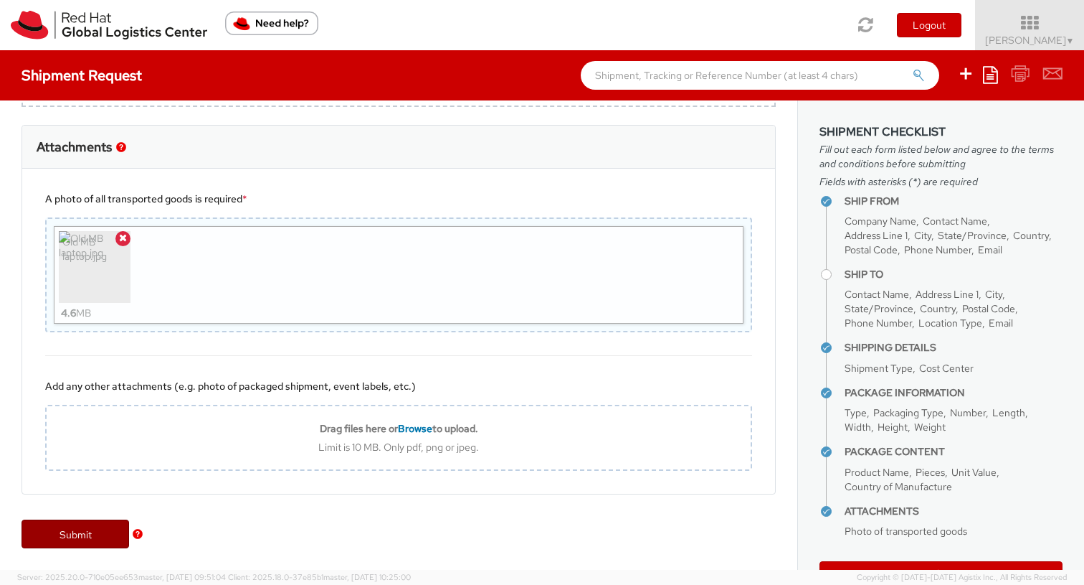
click at [85, 542] on link "Submit" at bounding box center [76, 533] width 108 height 29
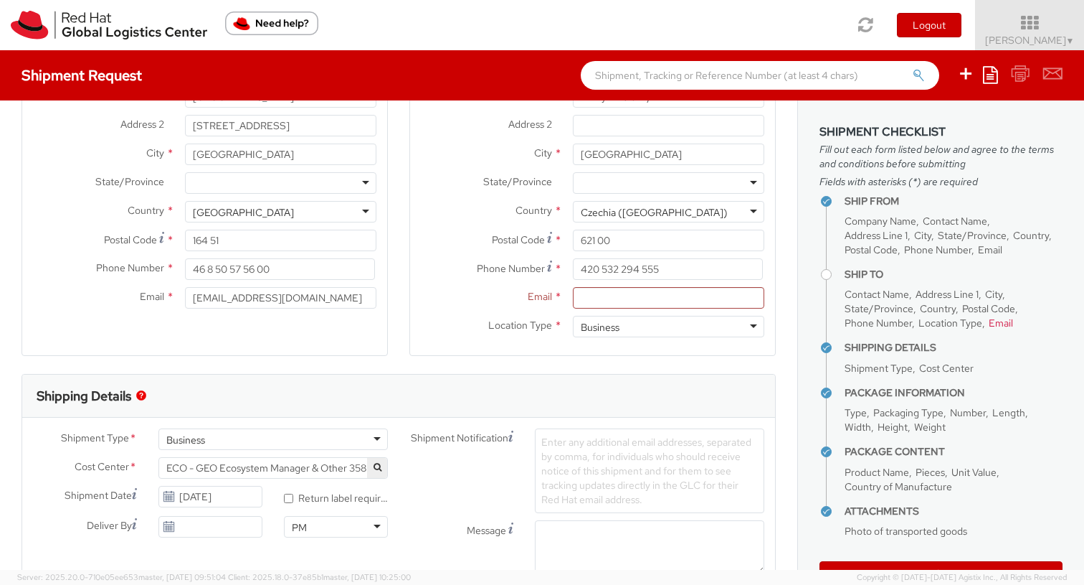
scroll to position [174, 0]
click at [583, 298] on input "Email *" at bounding box center [669, 300] width 192 height 22
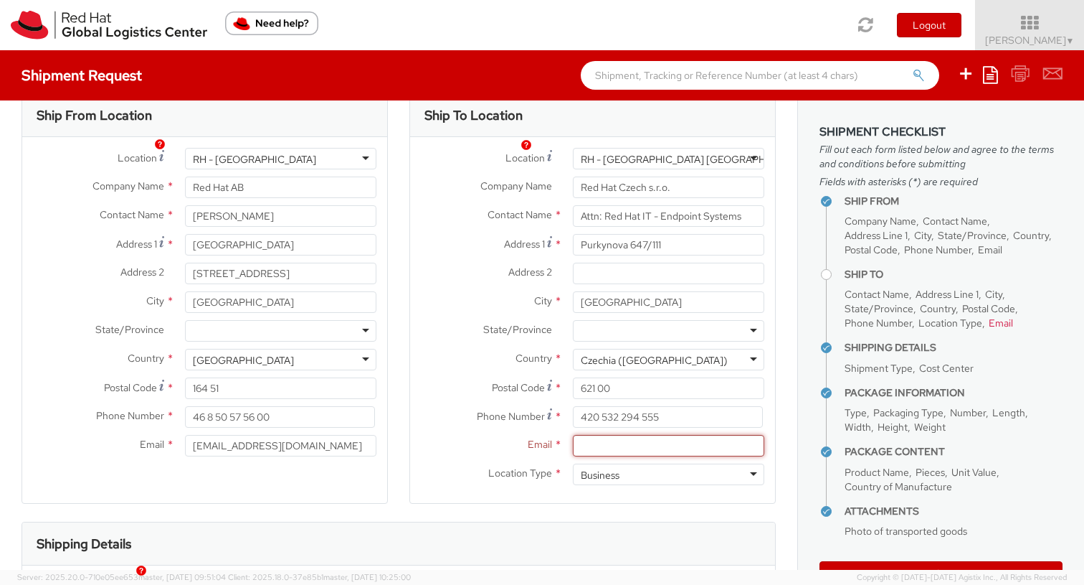
scroll to position [0, 0]
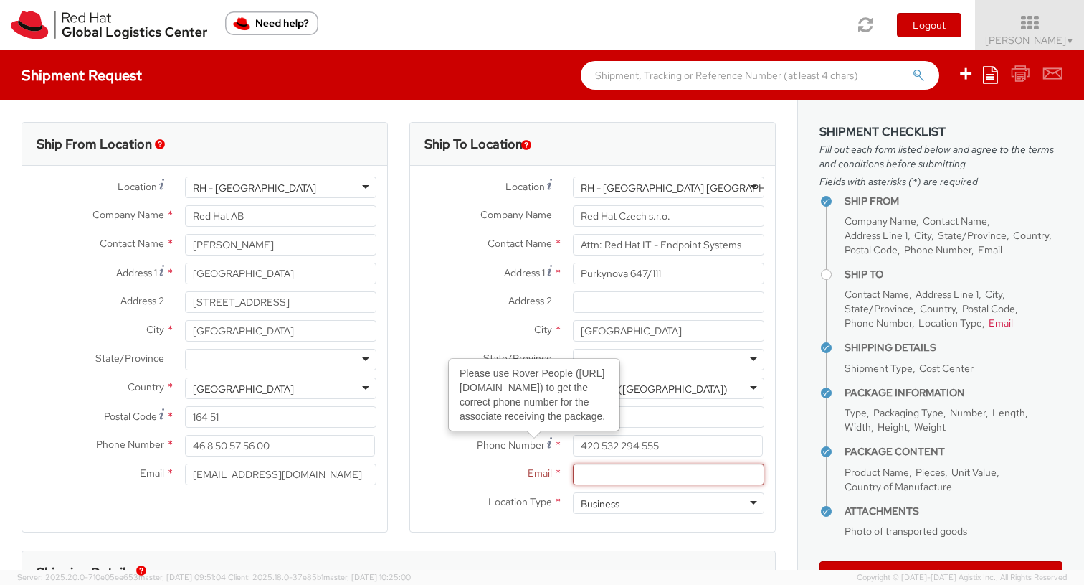
paste input "[EMAIL_ADDRESS][DOMAIN_NAME]"
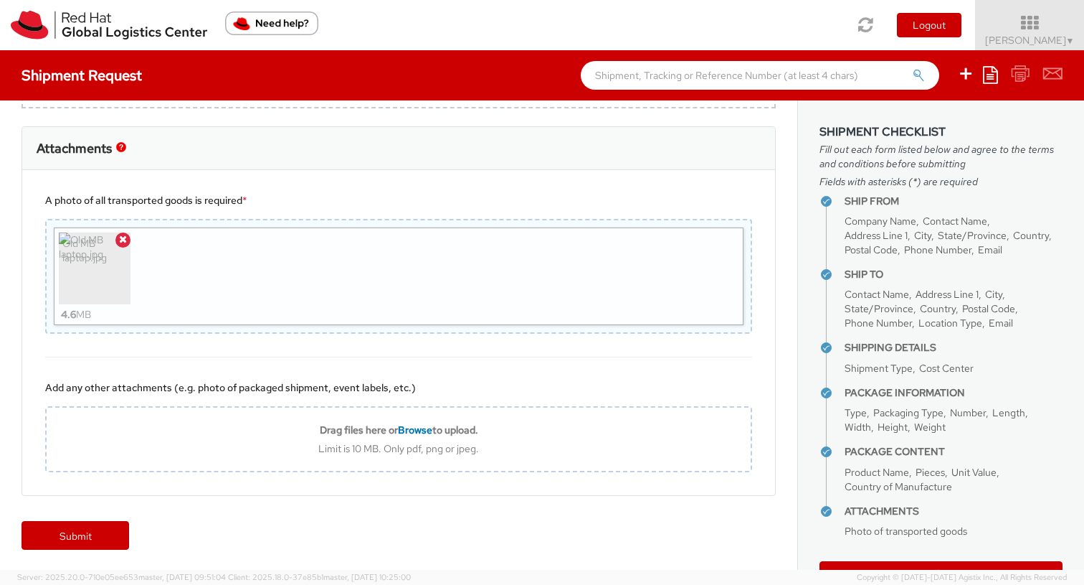
scroll to position [1150, 0]
type input "[EMAIL_ADDRESS][DOMAIN_NAME]"
click at [88, 539] on link "Submit" at bounding box center [76, 533] width 108 height 29
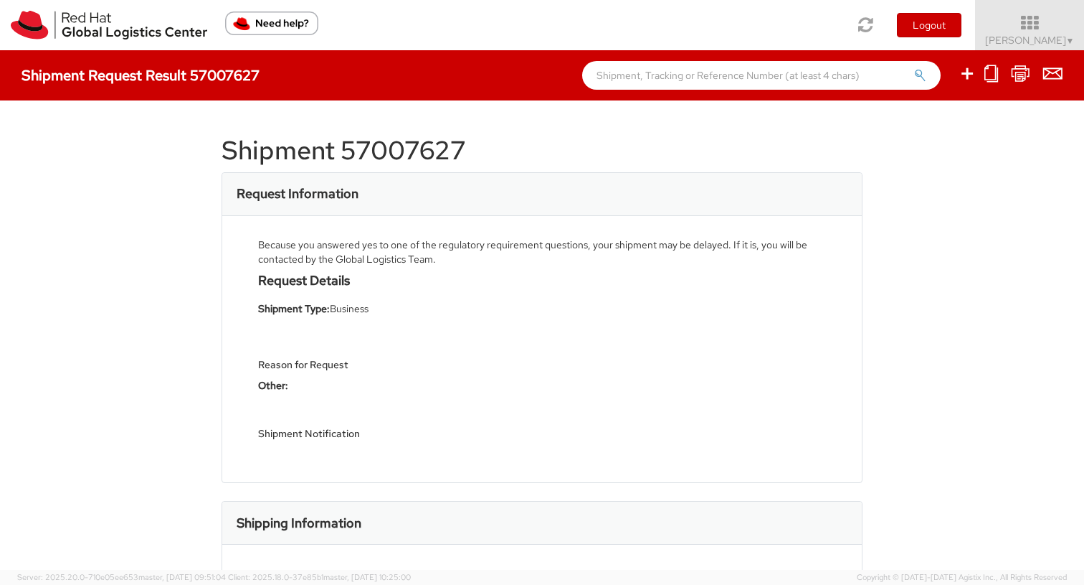
click at [398, 141] on h1 "Shipment 57007627" at bounding box center [542, 150] width 641 height 29
copy h1 "57007627"
drag, startPoint x: 396, startPoint y: 146, endPoint x: 199, endPoint y: 5, distance: 242.2
click at [0, 50] on app-root "You are using an outdated browser. Please upgrade to Microsoft Edge , Google Ch…" at bounding box center [542, 309] width 1084 height 519
